Goal: Find specific page/section: Find specific page/section

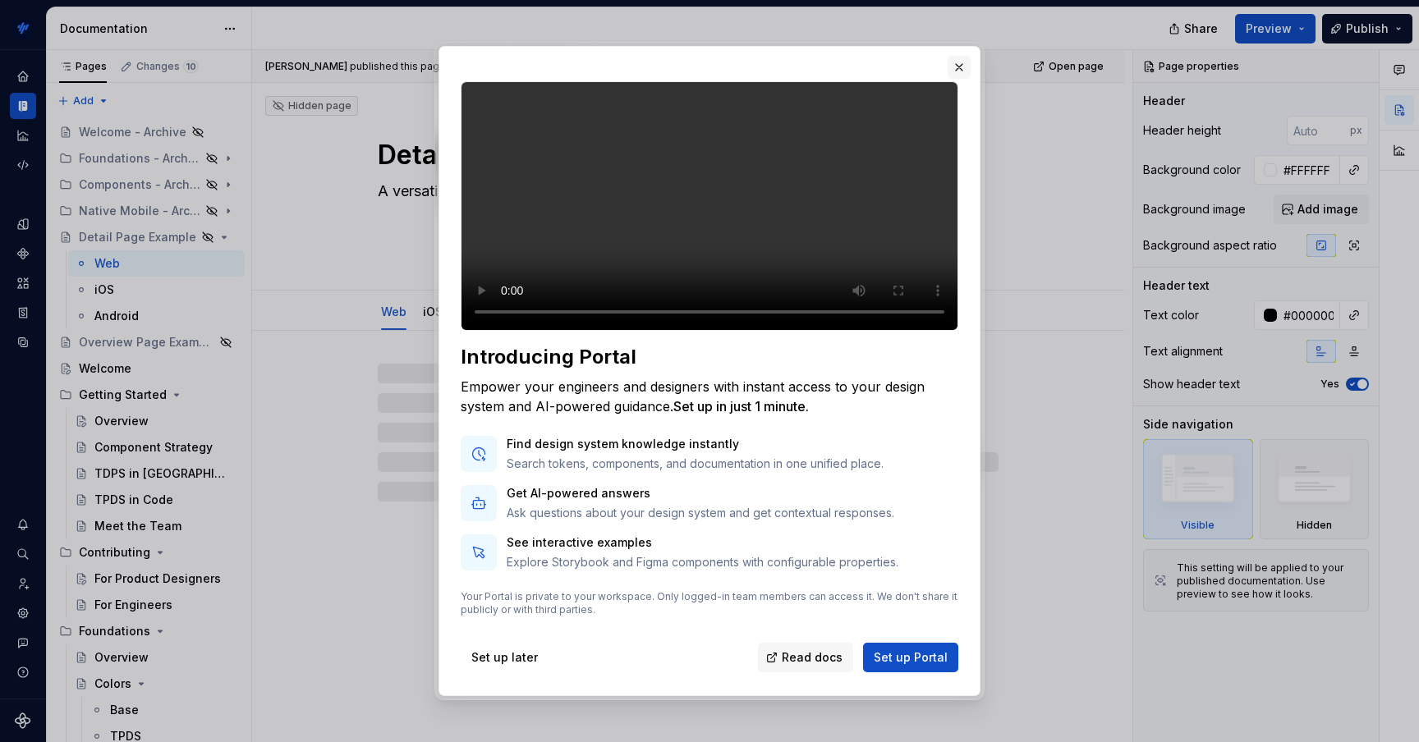
click at [962, 56] on button "button" at bounding box center [958, 67] width 23 height 23
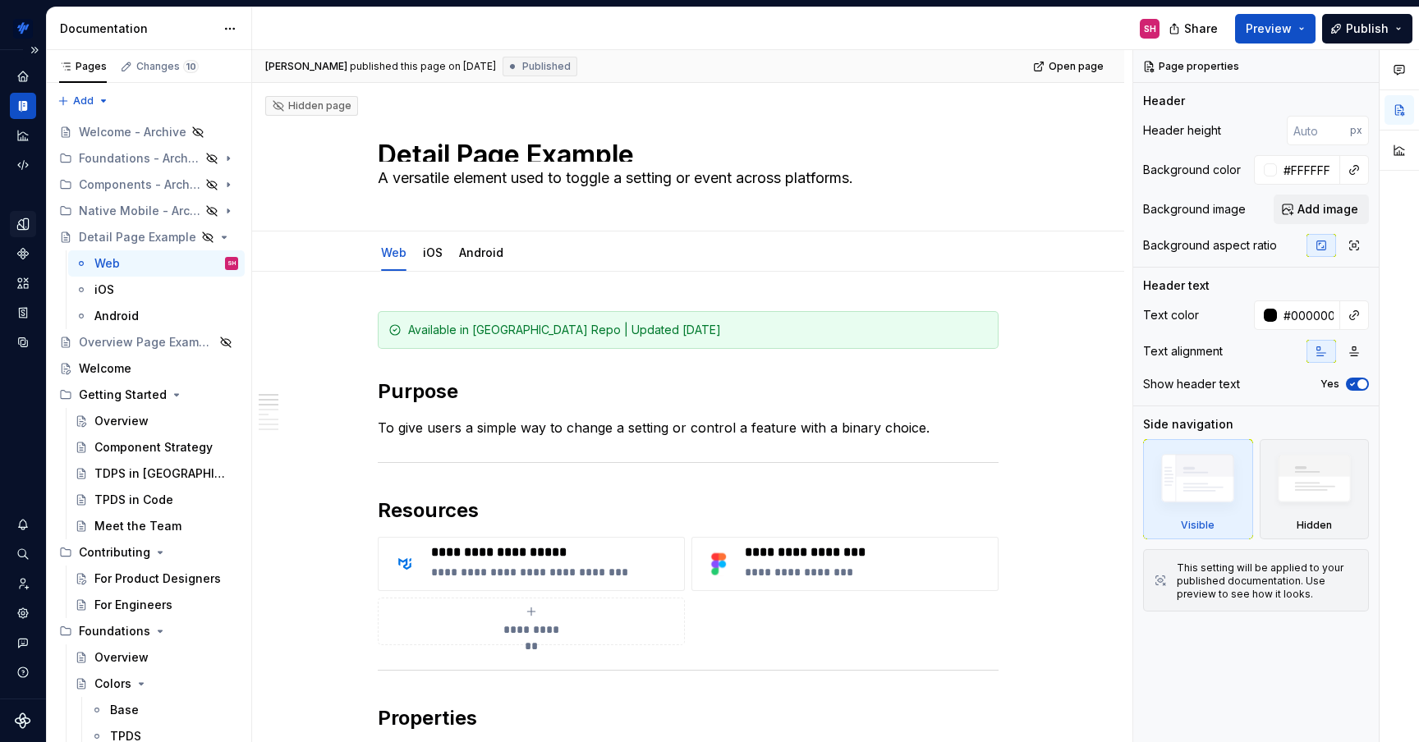
click at [19, 224] on icon "Design tokens" at bounding box center [22, 223] width 11 height 11
type textarea "*"
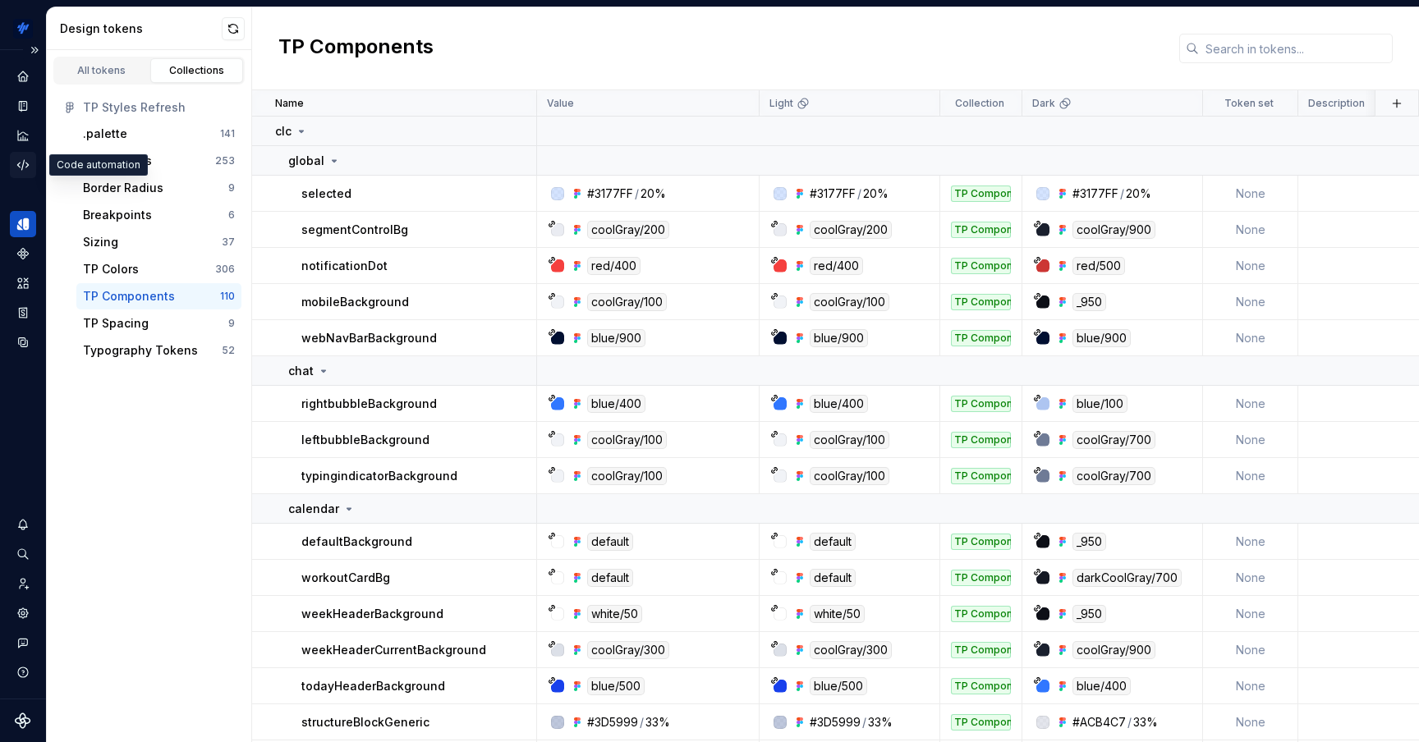
click at [17, 158] on icon "Code automation" at bounding box center [23, 165] width 15 height 15
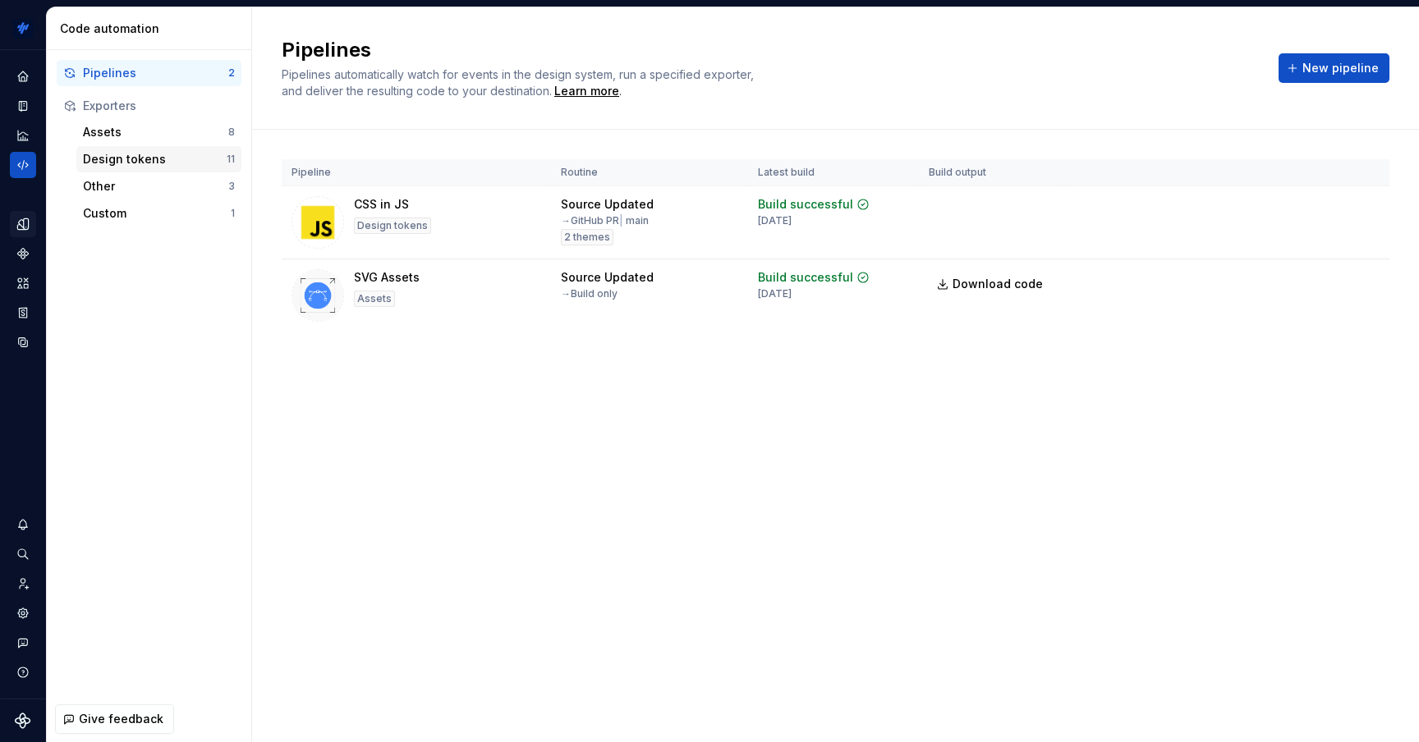
click at [160, 150] on div "Design tokens 11" at bounding box center [158, 159] width 165 height 26
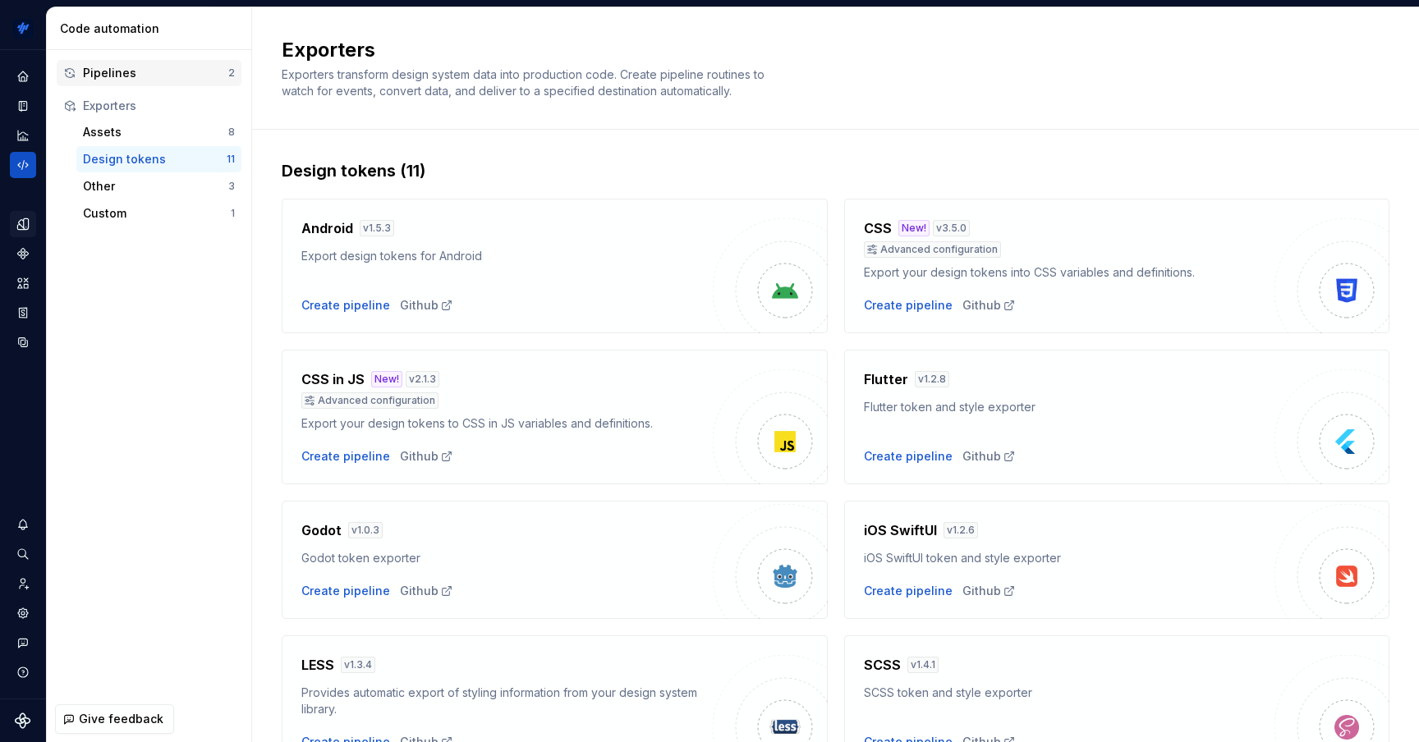
click at [179, 77] on div "Pipelines" at bounding box center [155, 73] width 145 height 16
